Goal: Transaction & Acquisition: Purchase product/service

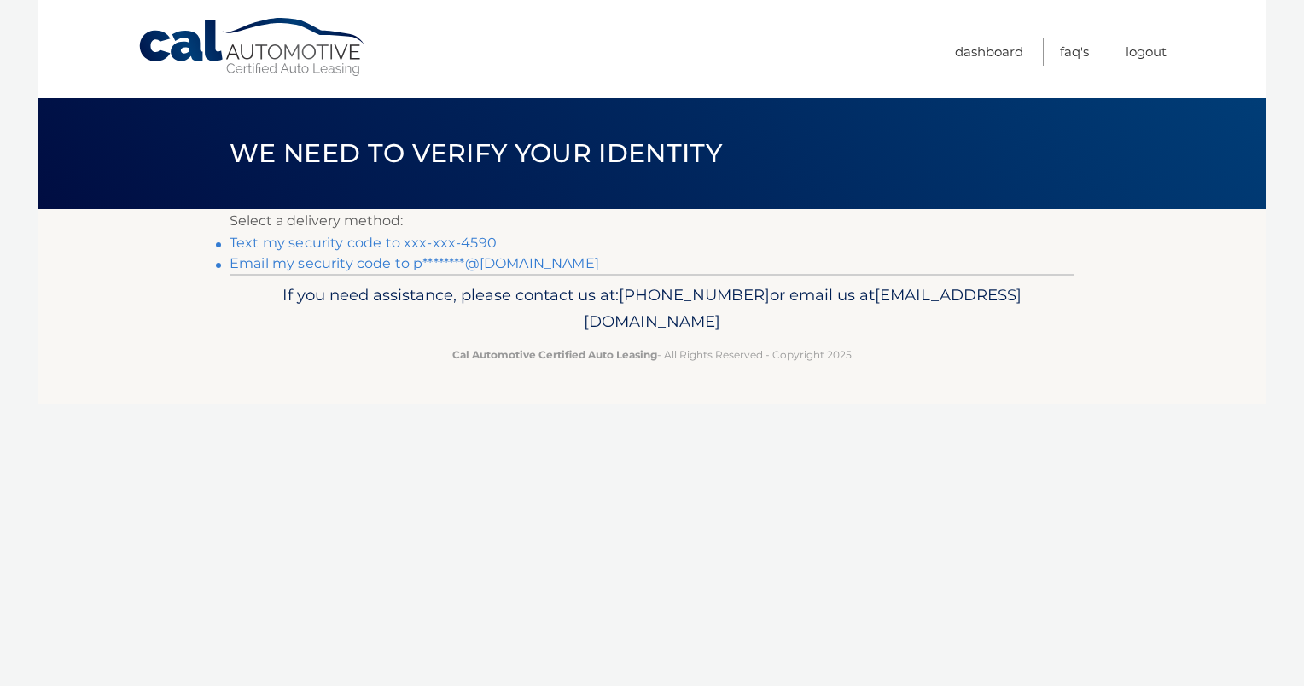
click at [480, 243] on link "Text my security code to xxx-xxx-4590" at bounding box center [363, 243] width 267 height 16
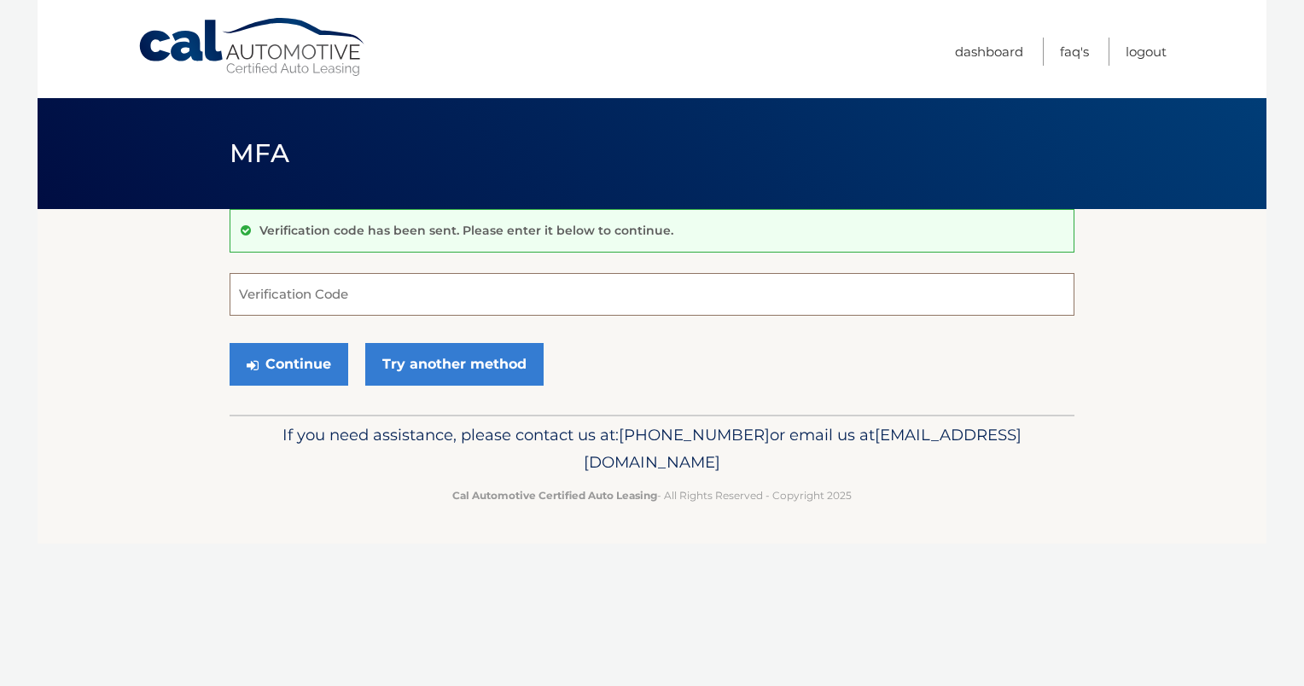
click at [258, 294] on input "Verification Code" at bounding box center [652, 294] width 845 height 43
type input "615242"
click at [311, 366] on button "Continue" at bounding box center [289, 364] width 119 height 43
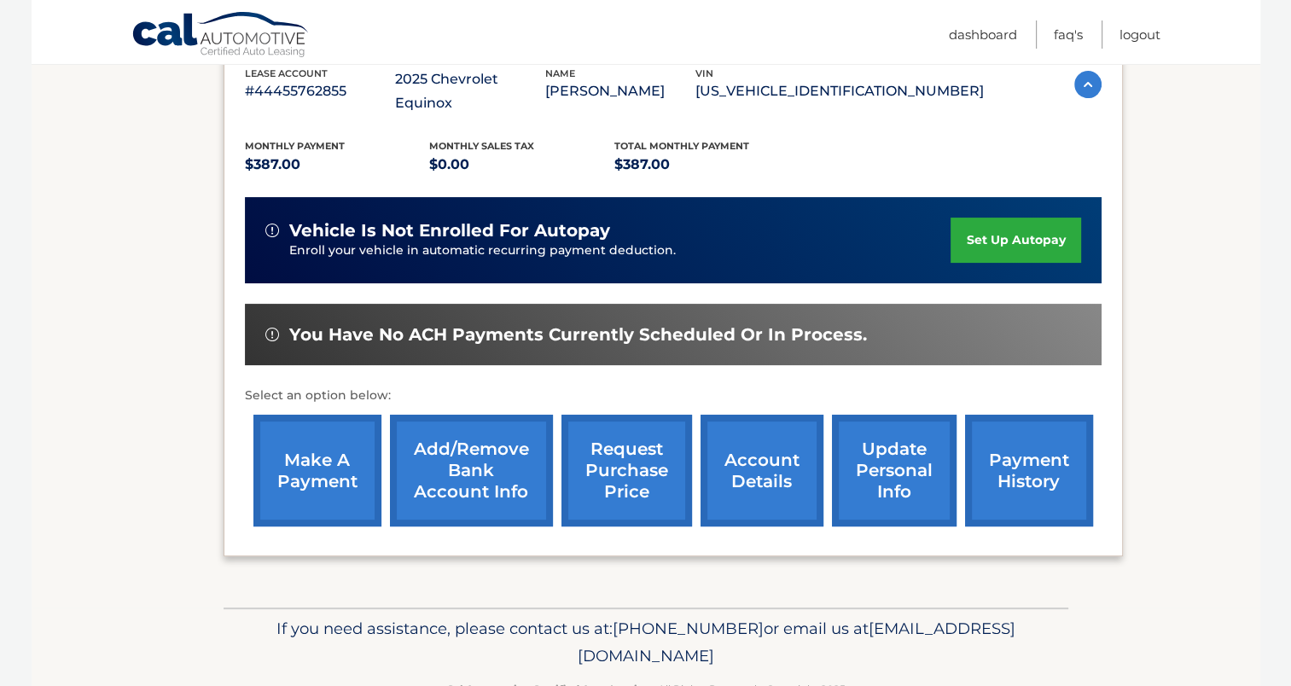
scroll to position [341, 0]
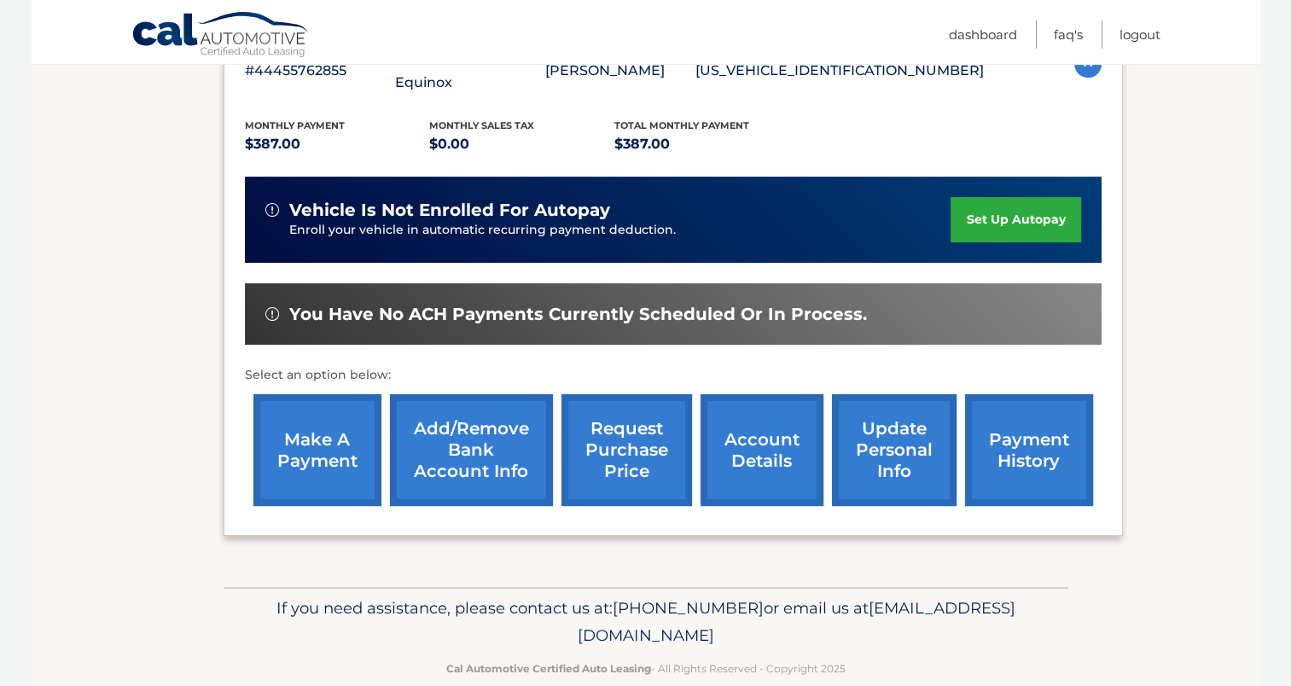
click at [319, 434] on link "make a payment" at bounding box center [317, 450] width 128 height 112
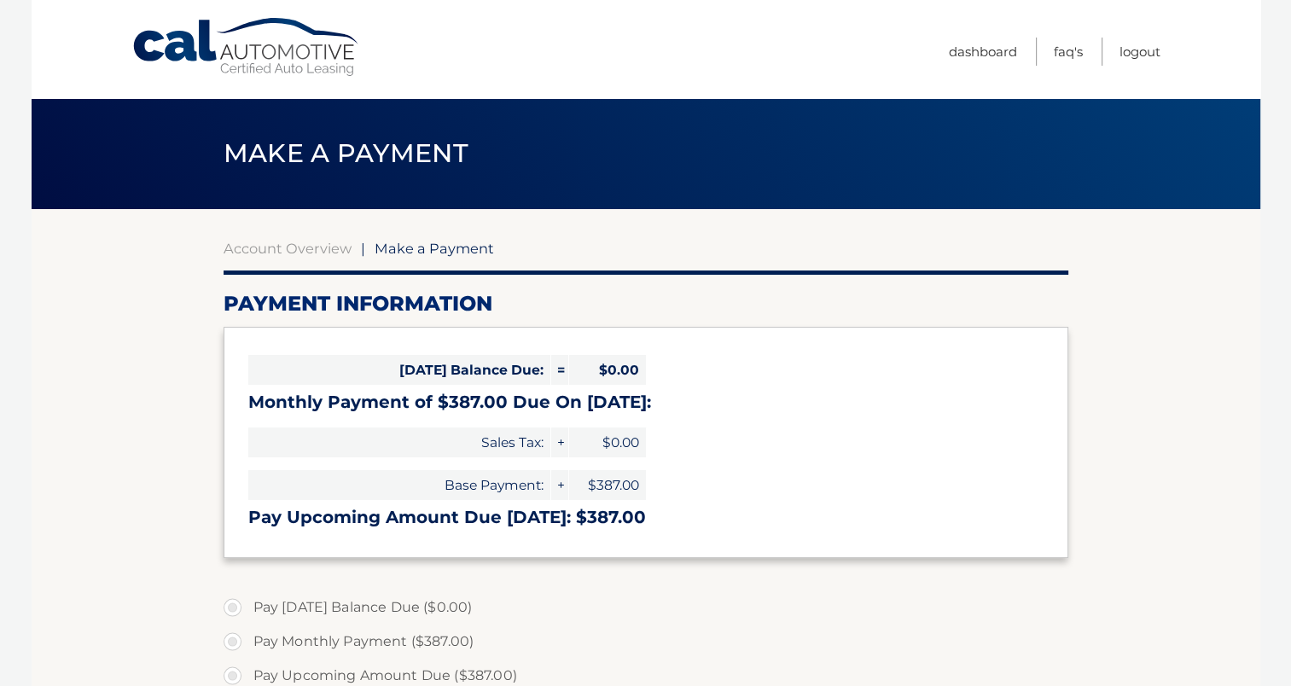
select select "NWYxMmNjNTQtOWNkMi00NTU0LWE4NjgtZDIzMTkwMTM5MzRk"
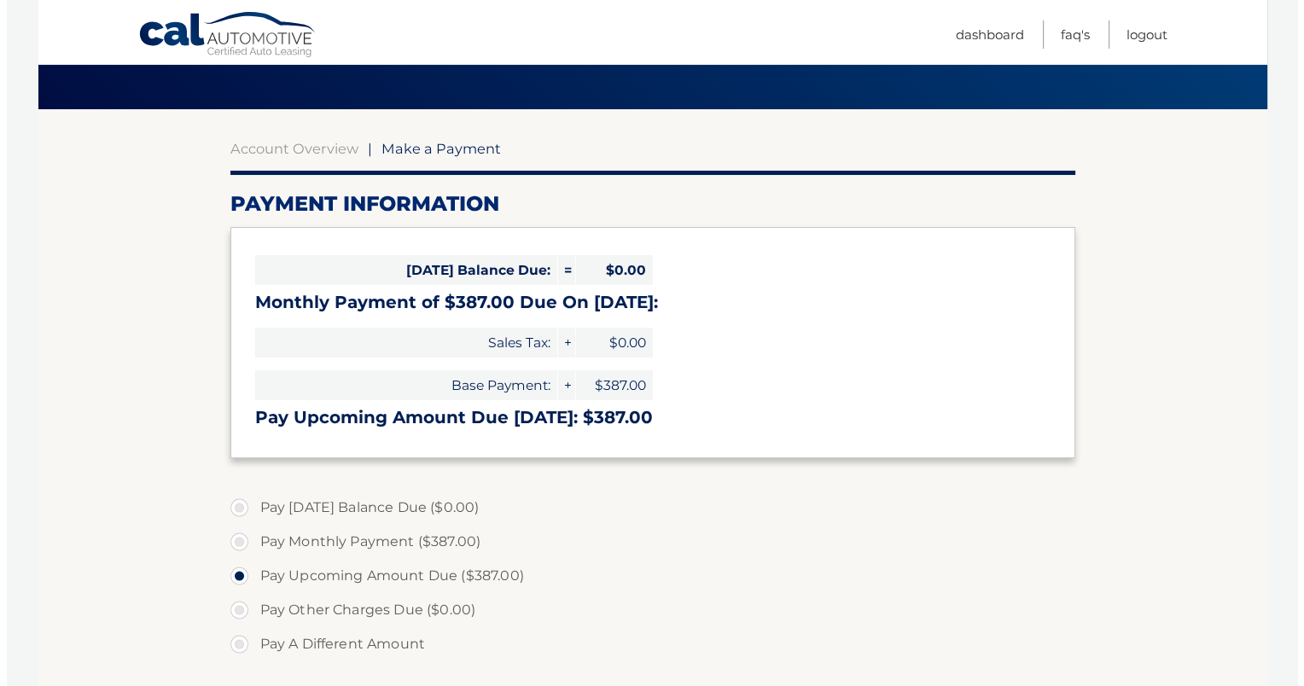
scroll to position [533, 0]
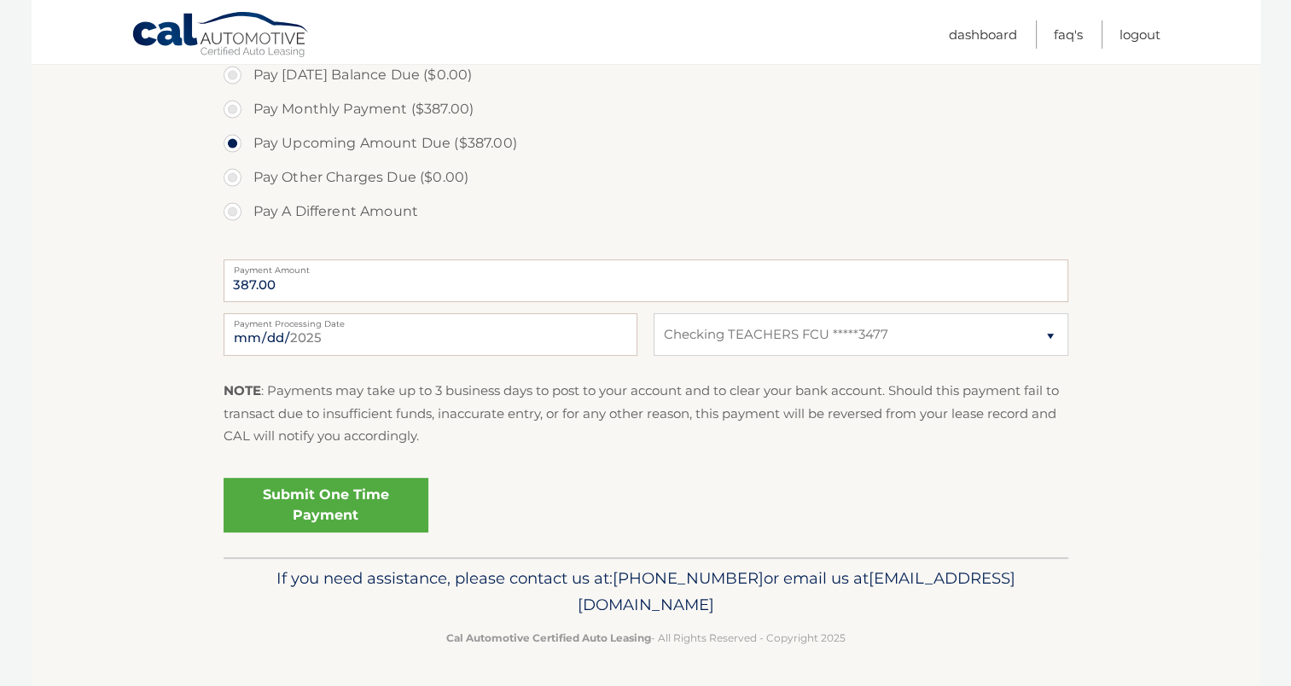
click at [362, 510] on link "Submit One Time Payment" at bounding box center [326, 505] width 205 height 55
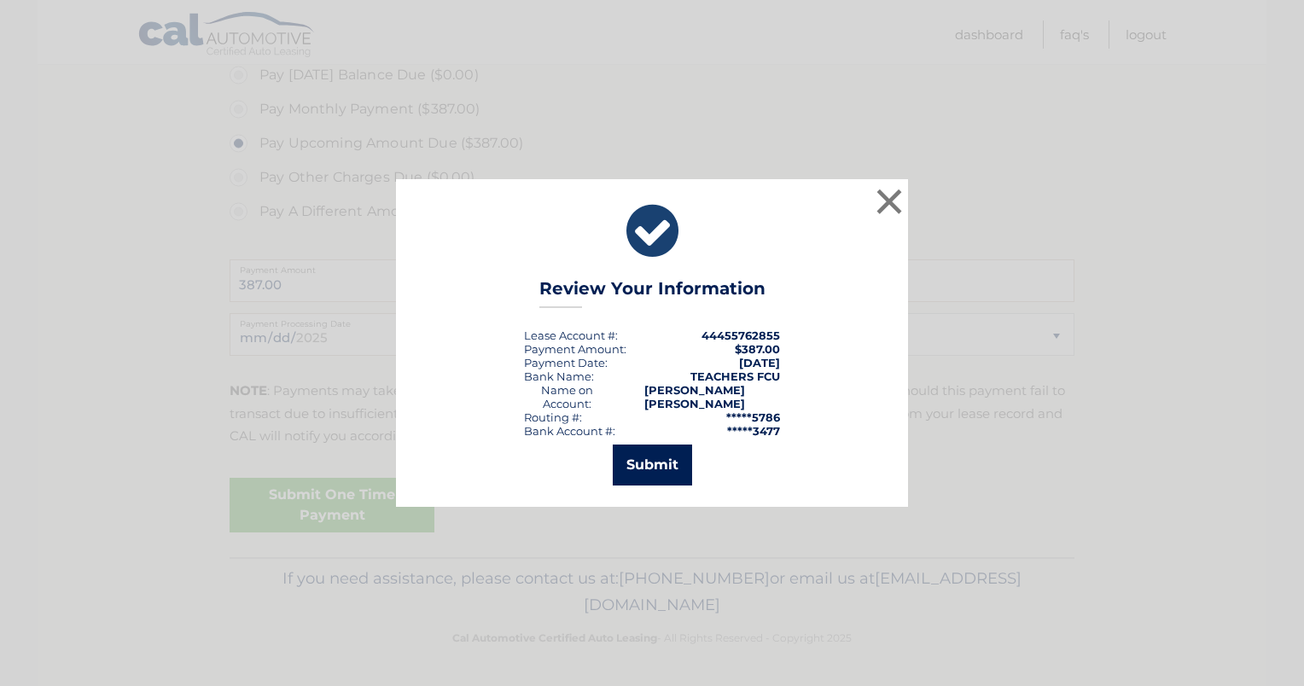
click at [638, 462] on button "Submit" at bounding box center [652, 465] width 79 height 41
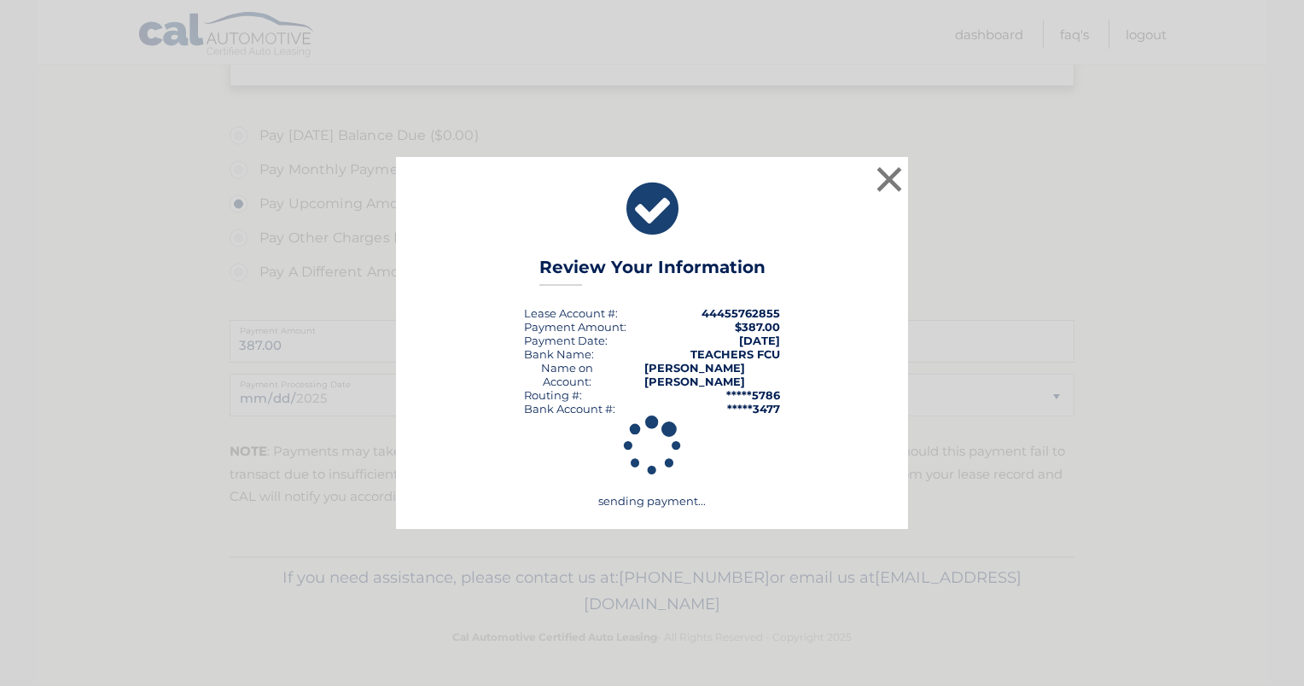
scroll to position [471, 0]
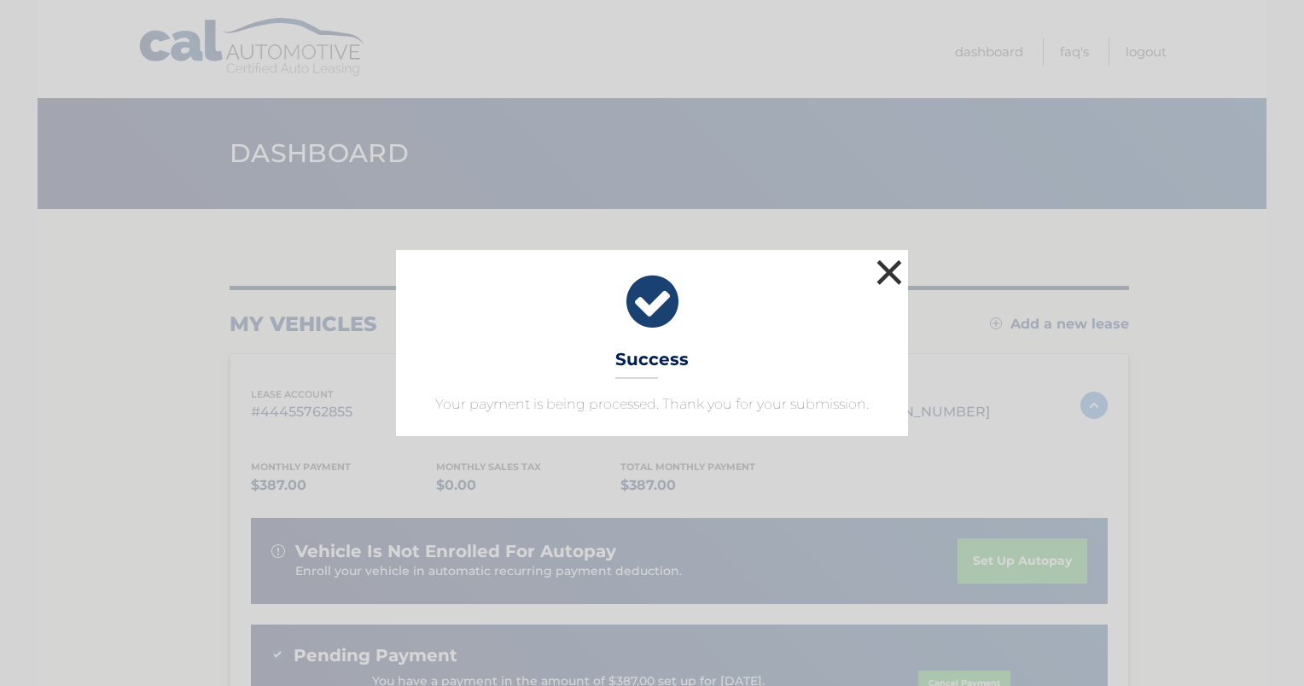
click at [888, 275] on button "×" at bounding box center [889, 272] width 34 height 34
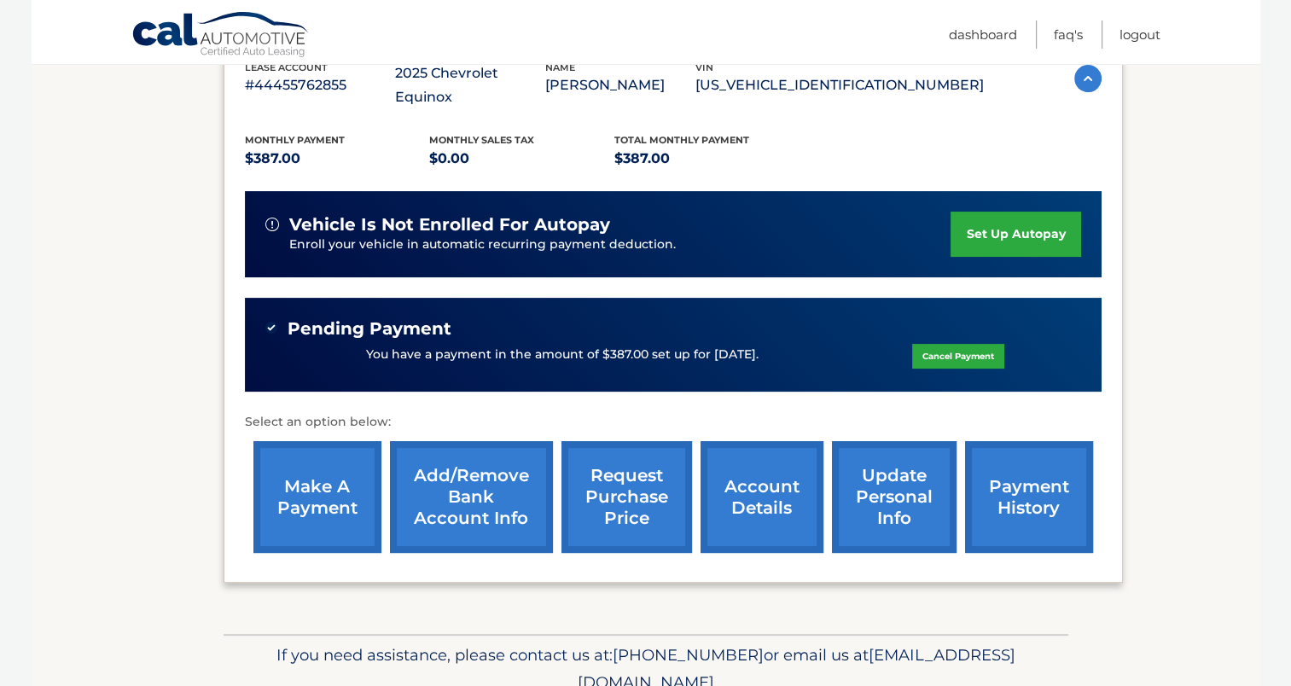
scroll to position [341, 0]
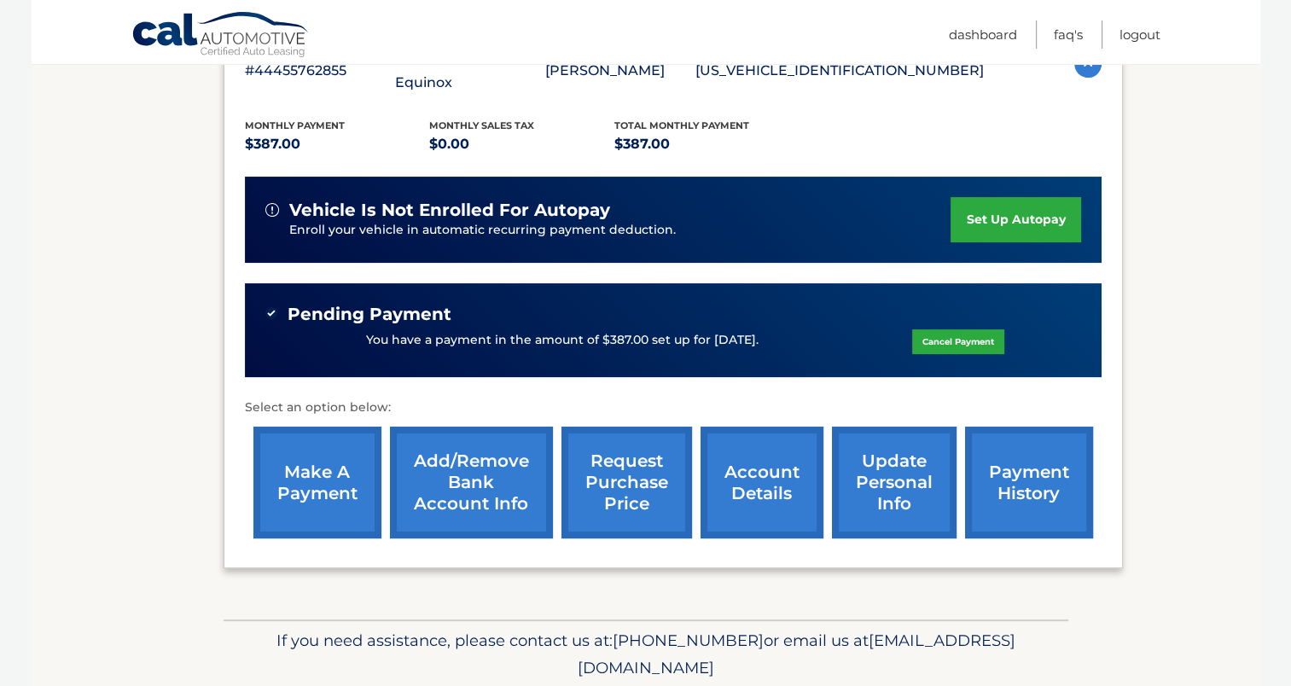
click at [1045, 461] on link "payment history" at bounding box center [1029, 483] width 128 height 112
